Goal: Information Seeking & Learning: Learn about a topic

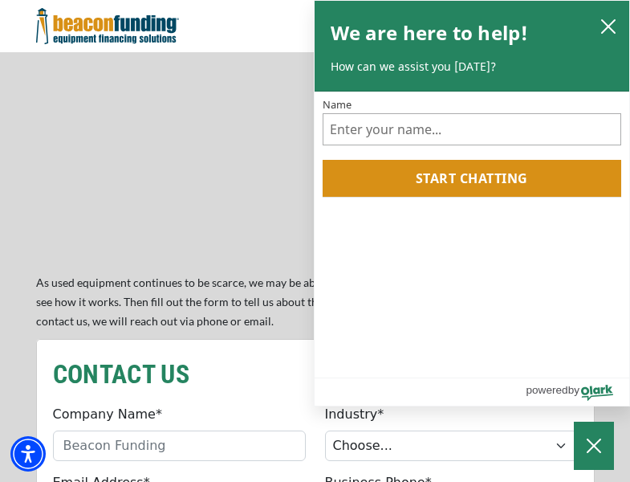
scroll to position [1364, 0]
